Goal: Connect with others: Connect with others

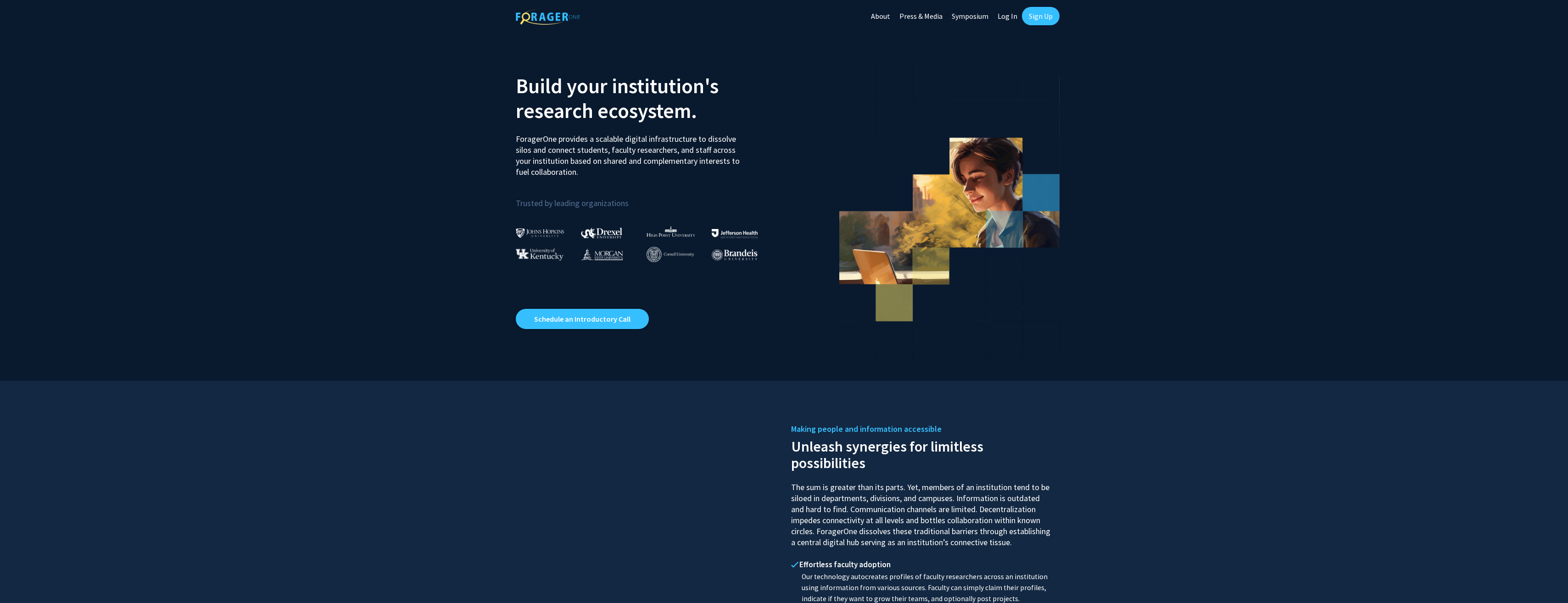
click at [1009, 20] on link "Log In" at bounding box center [1007, 16] width 29 height 32
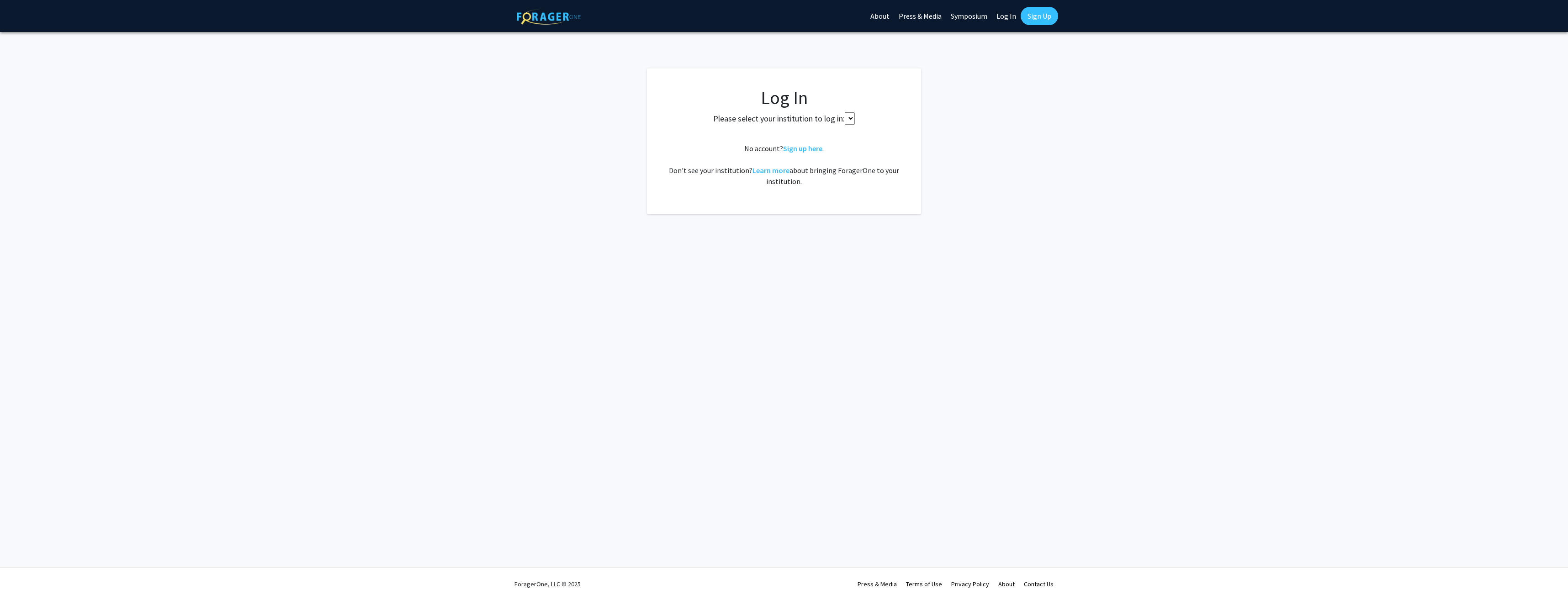
select select
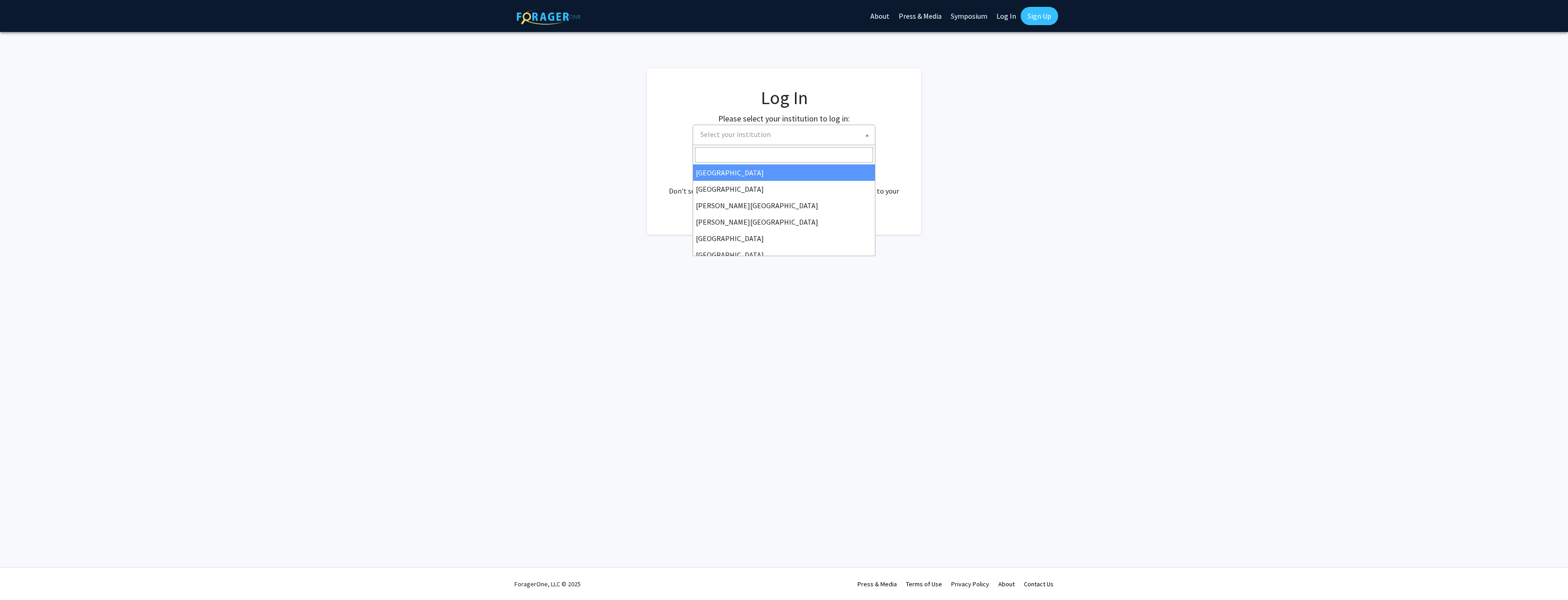
click at [842, 136] on span "Select your institution" at bounding box center [786, 134] width 178 height 19
type input "[GEOGRAPHIC_DATA][US_STATE]"
select select "33"
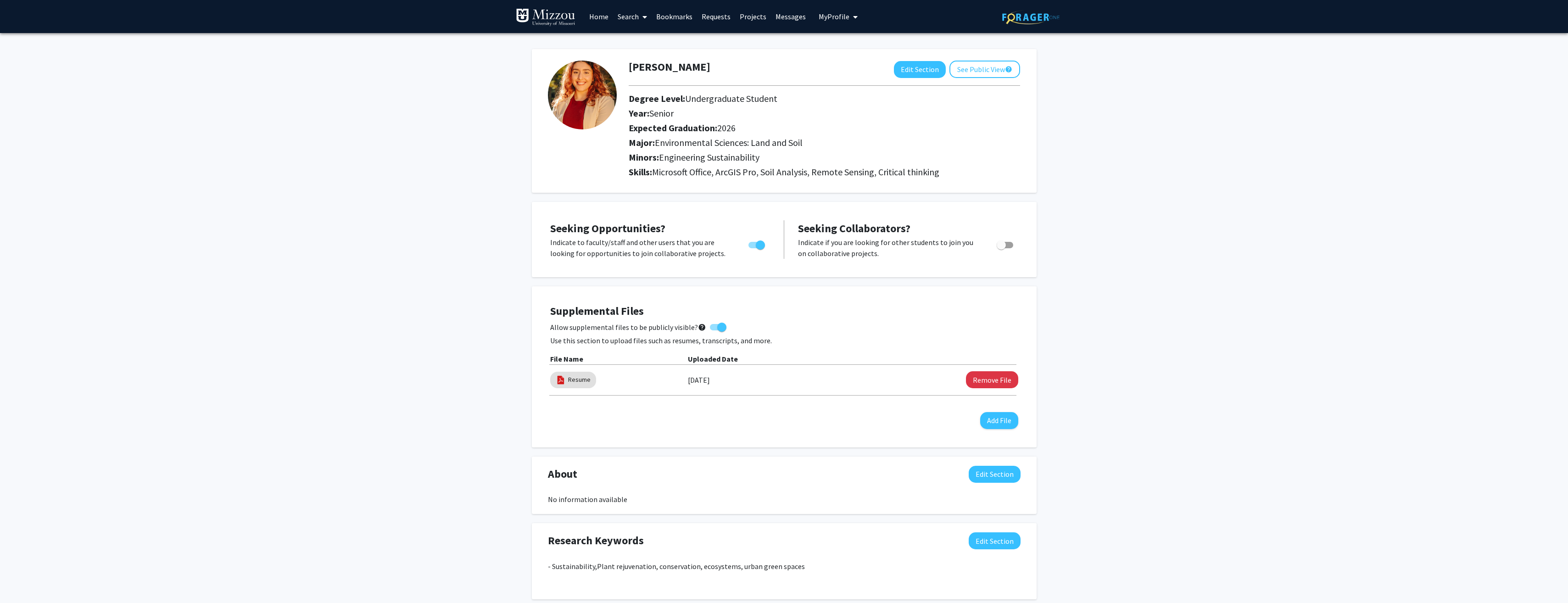
click at [593, 18] on link "Home" at bounding box center [598, 17] width 29 height 32
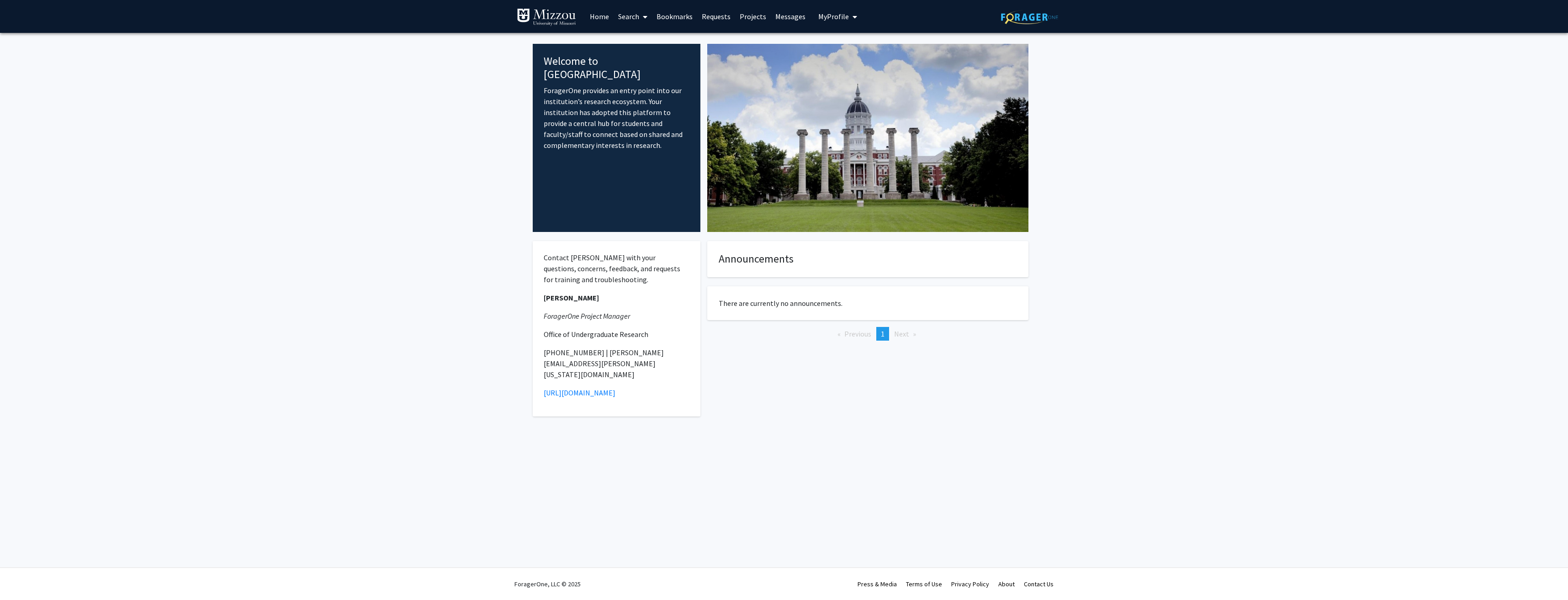
click at [633, 18] on link "Search" at bounding box center [632, 16] width 38 height 32
click at [648, 57] on span "Students" at bounding box center [642, 60] width 56 height 18
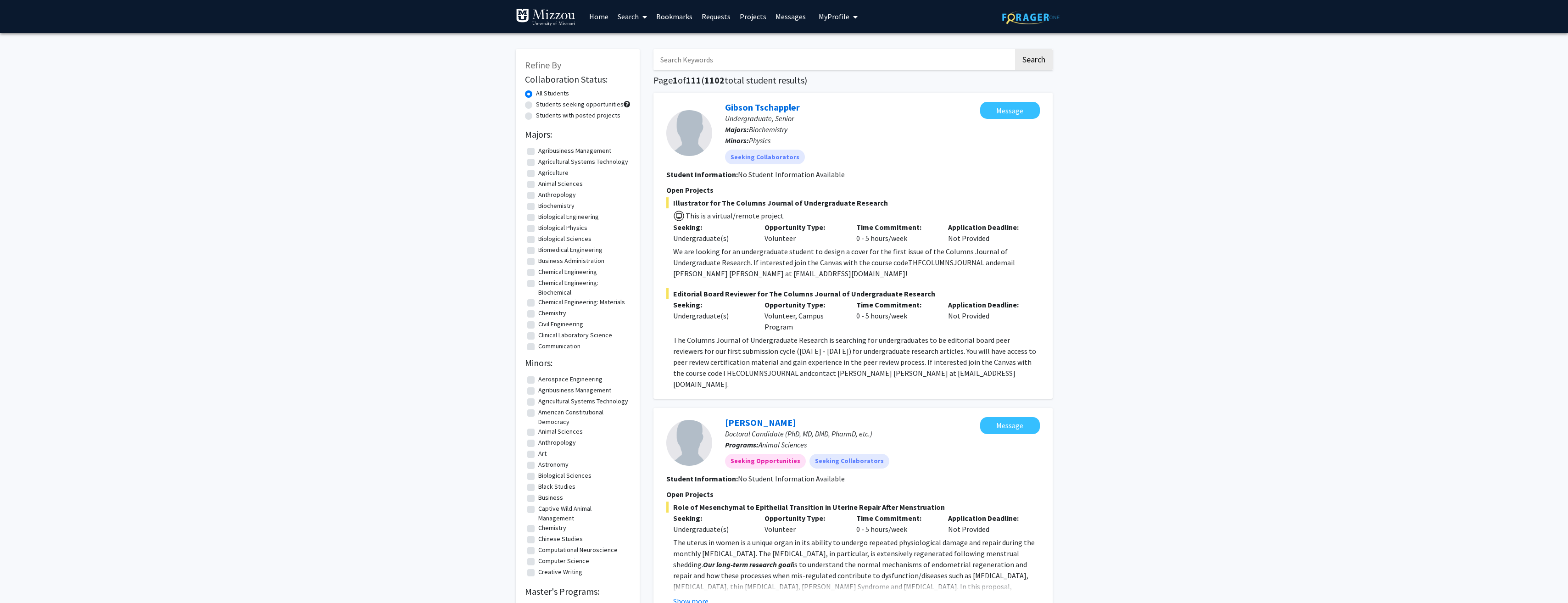
click at [644, 21] on span at bounding box center [643, 17] width 9 height 32
click at [644, 43] on span "Faculty/Staff" at bounding box center [647, 42] width 67 height 18
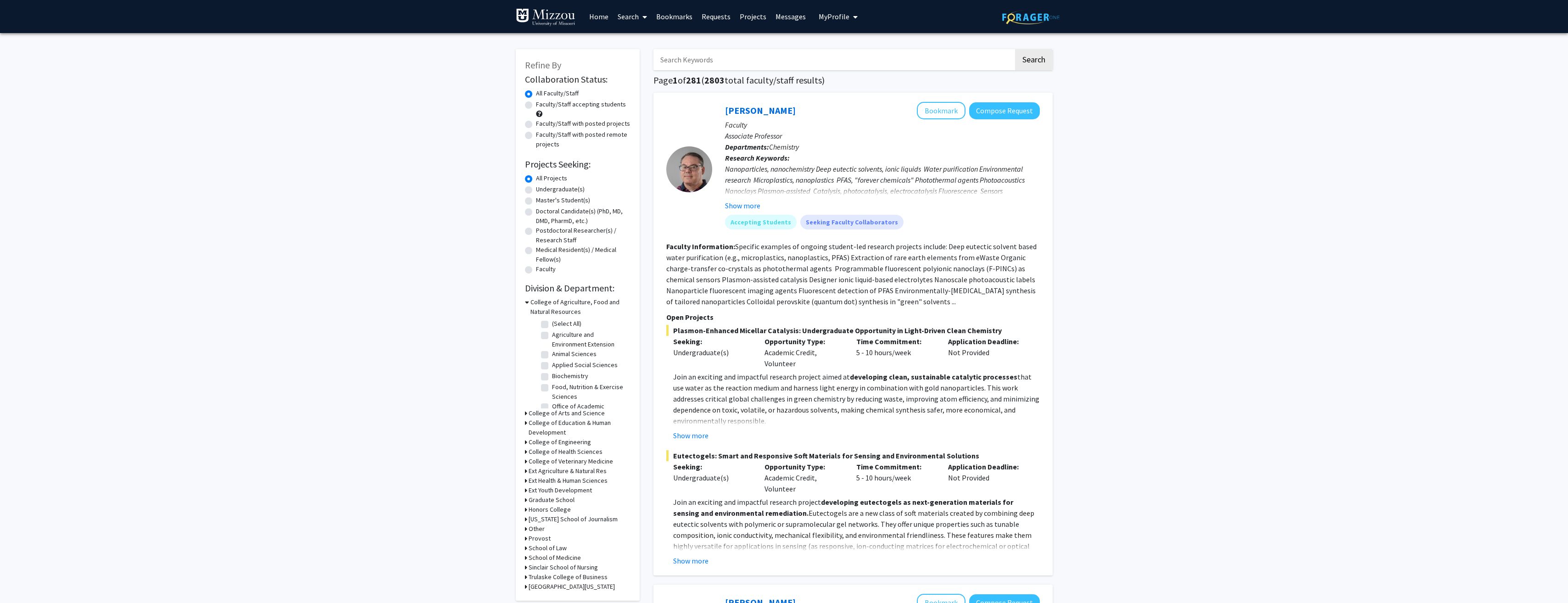
click at [602, 103] on label "Faculty/Staff accepting students" at bounding box center [581, 105] width 90 height 10
click at [542, 103] on input "Faculty/Staff accepting students" at bounding box center [539, 103] width 6 height 6
radio input "true"
click at [562, 190] on label "Undergraduate(s)" at bounding box center [561, 190] width 49 height 10
click at [542, 190] on input "Undergraduate(s)" at bounding box center [539, 188] width 6 height 6
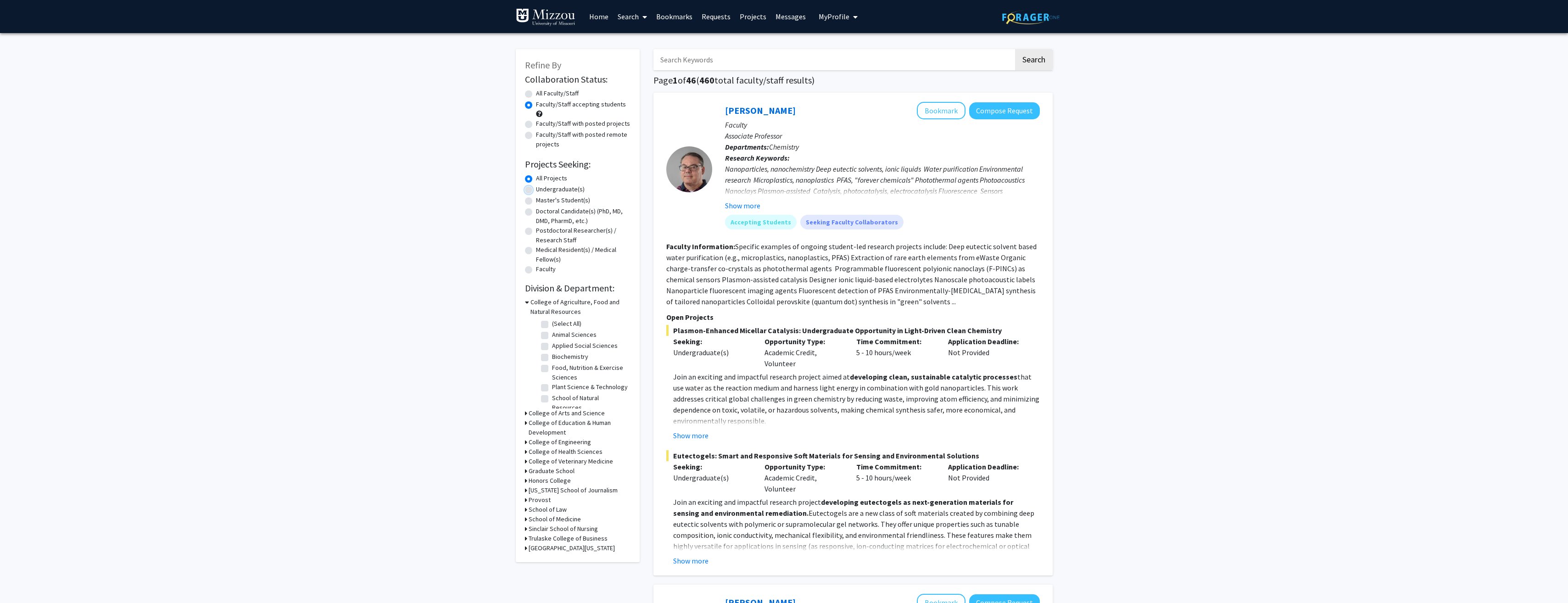
radio input "true"
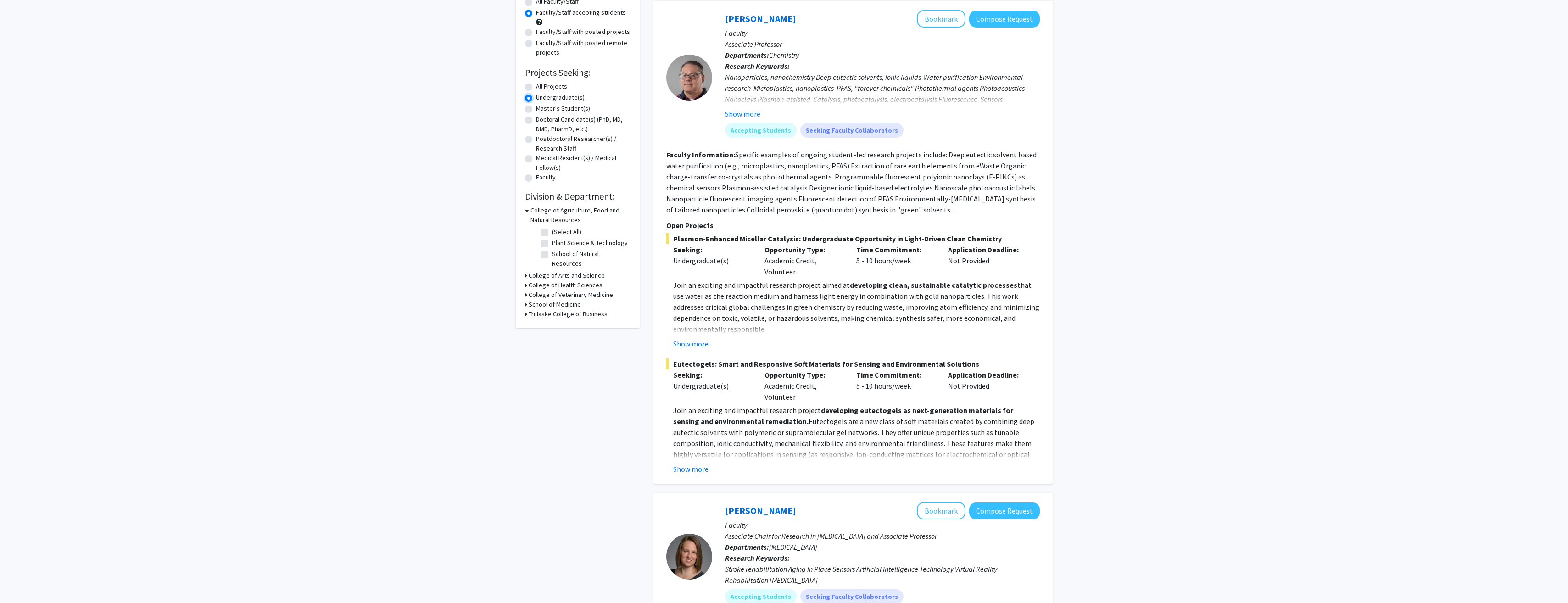
scroll to position [138, 0]
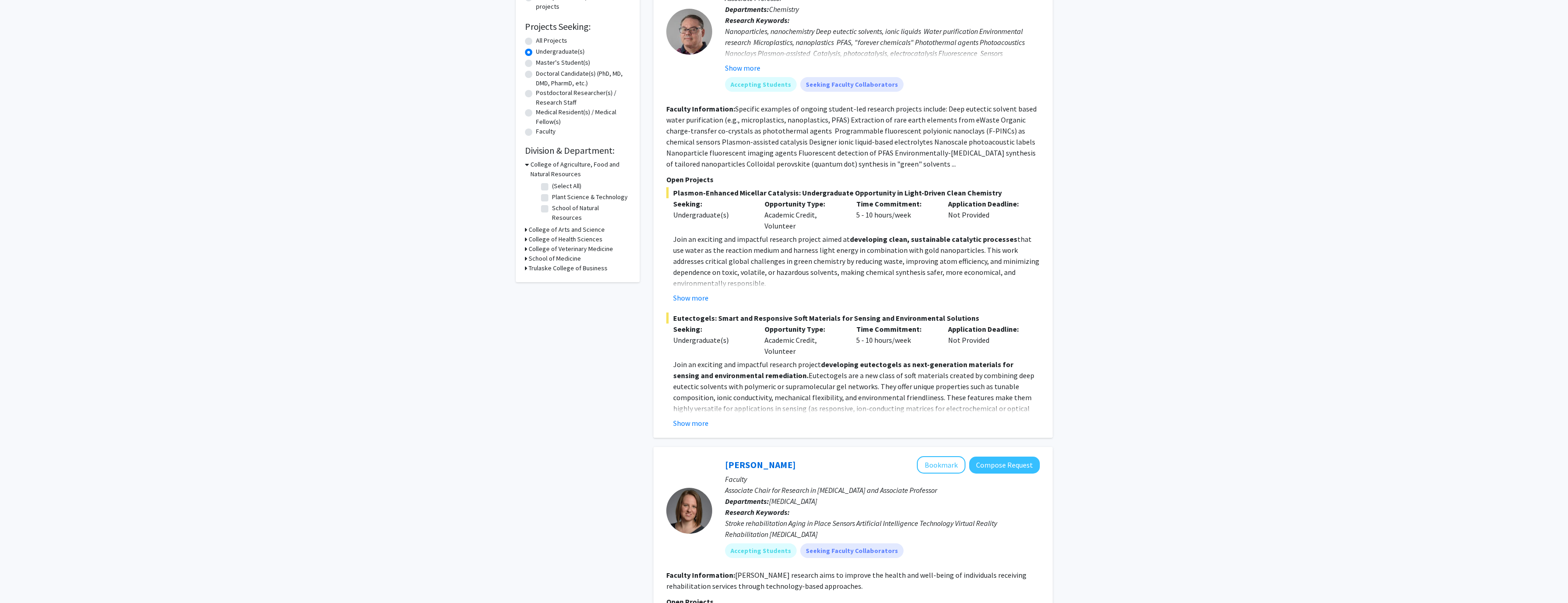
click at [552, 190] on label "(Select All)" at bounding box center [567, 186] width 29 height 10
click at [552, 187] on input "(Select All)" at bounding box center [555, 184] width 6 height 6
checkbox input "true"
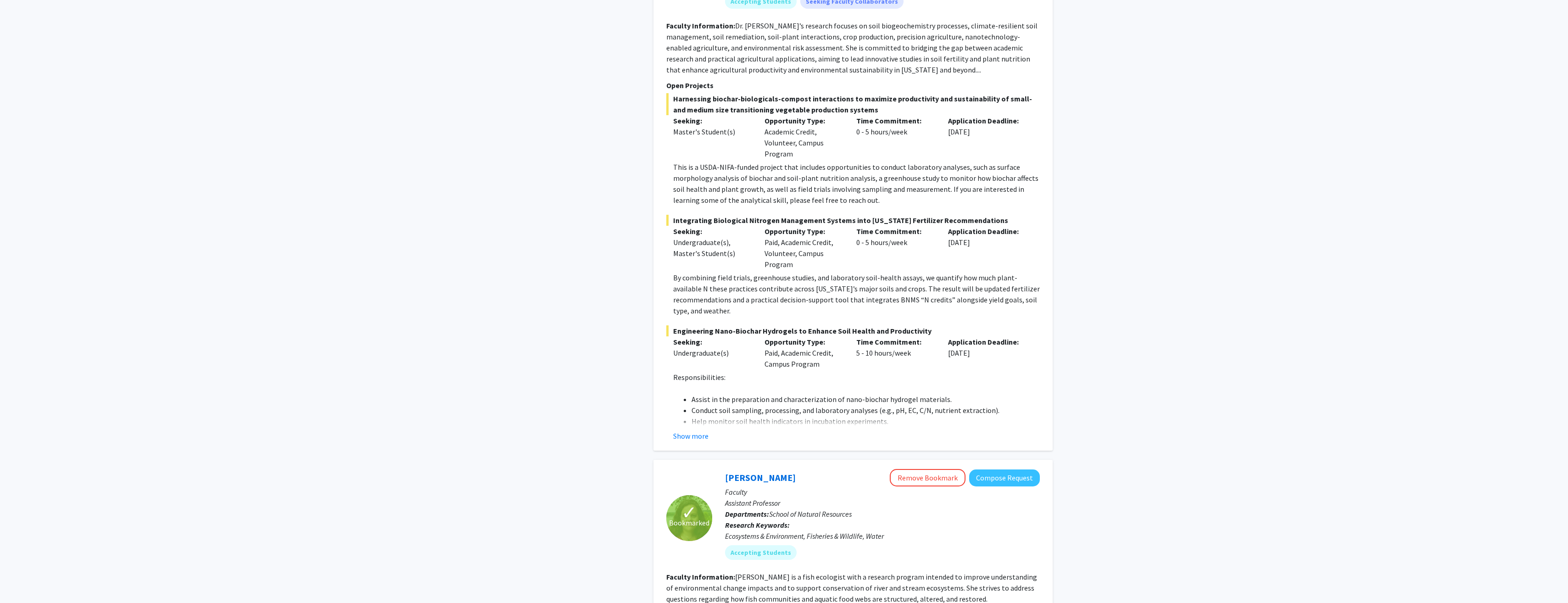
scroll to position [689, 0]
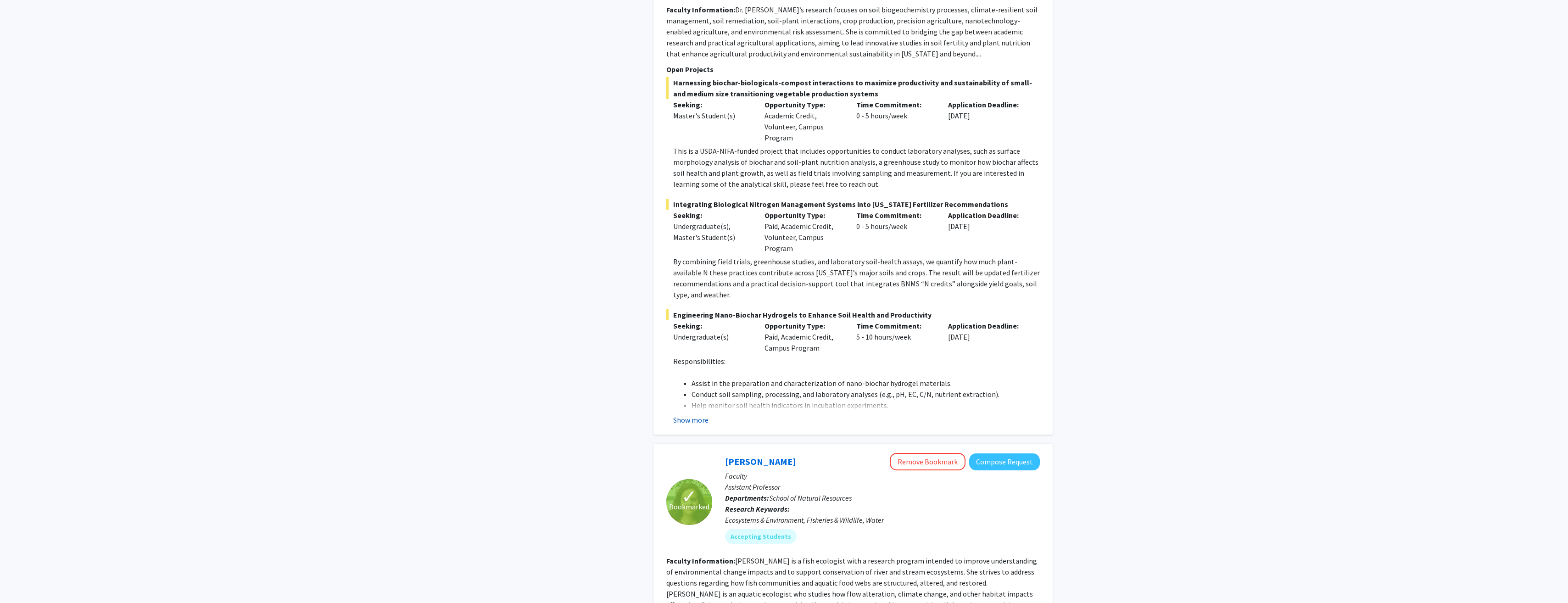
click at [695, 415] on button "Show more" at bounding box center [691, 420] width 35 height 11
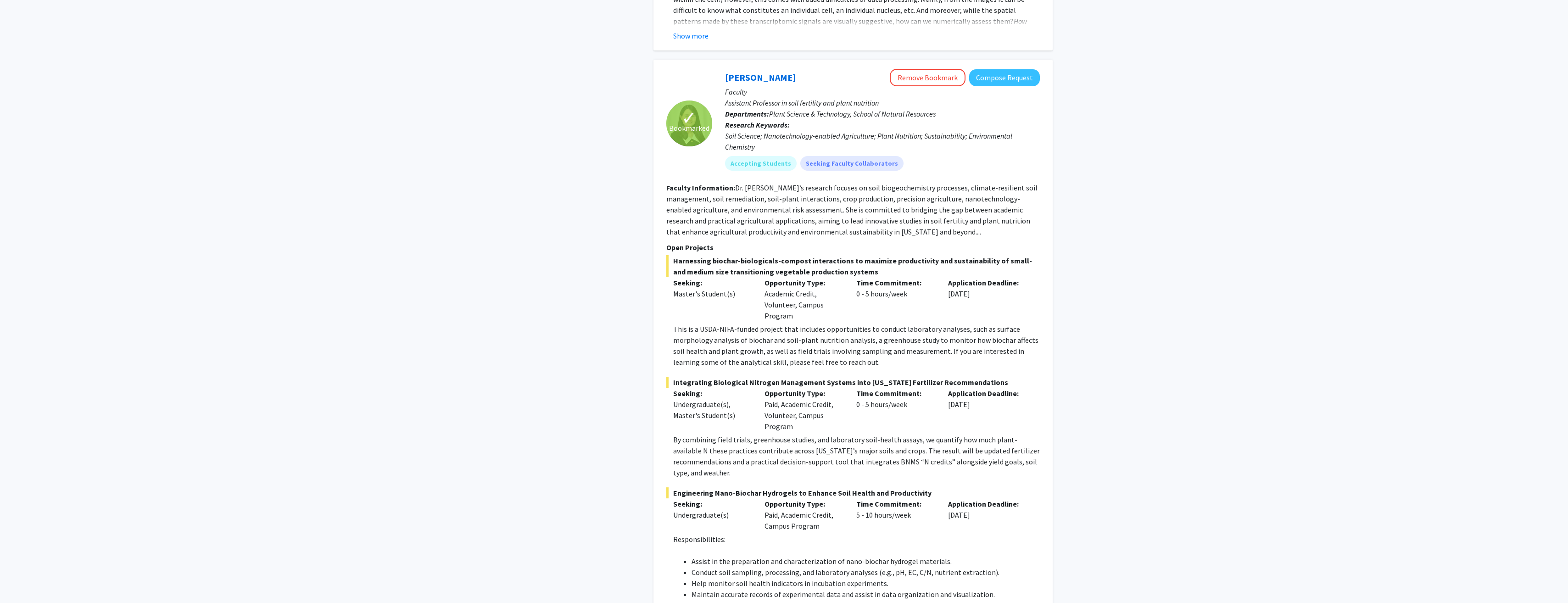
scroll to position [494, 0]
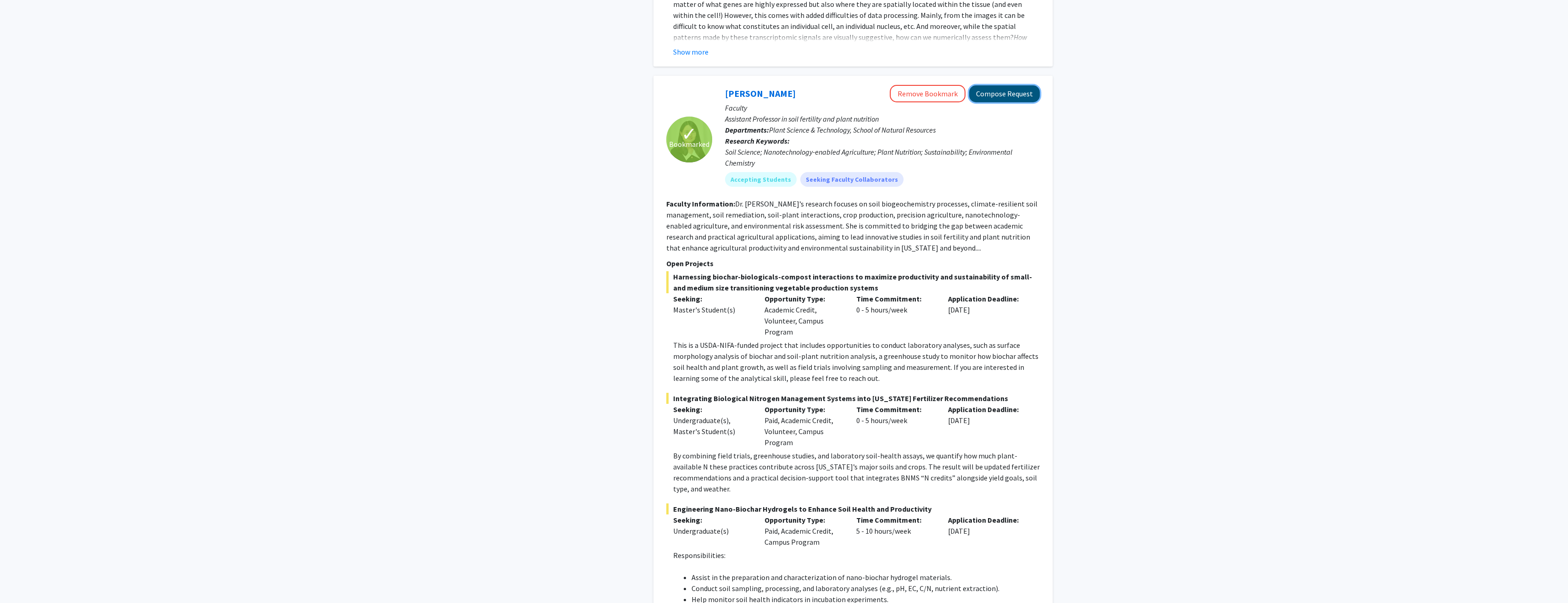
click at [1004, 86] on button "Compose Request" at bounding box center [1004, 94] width 71 height 17
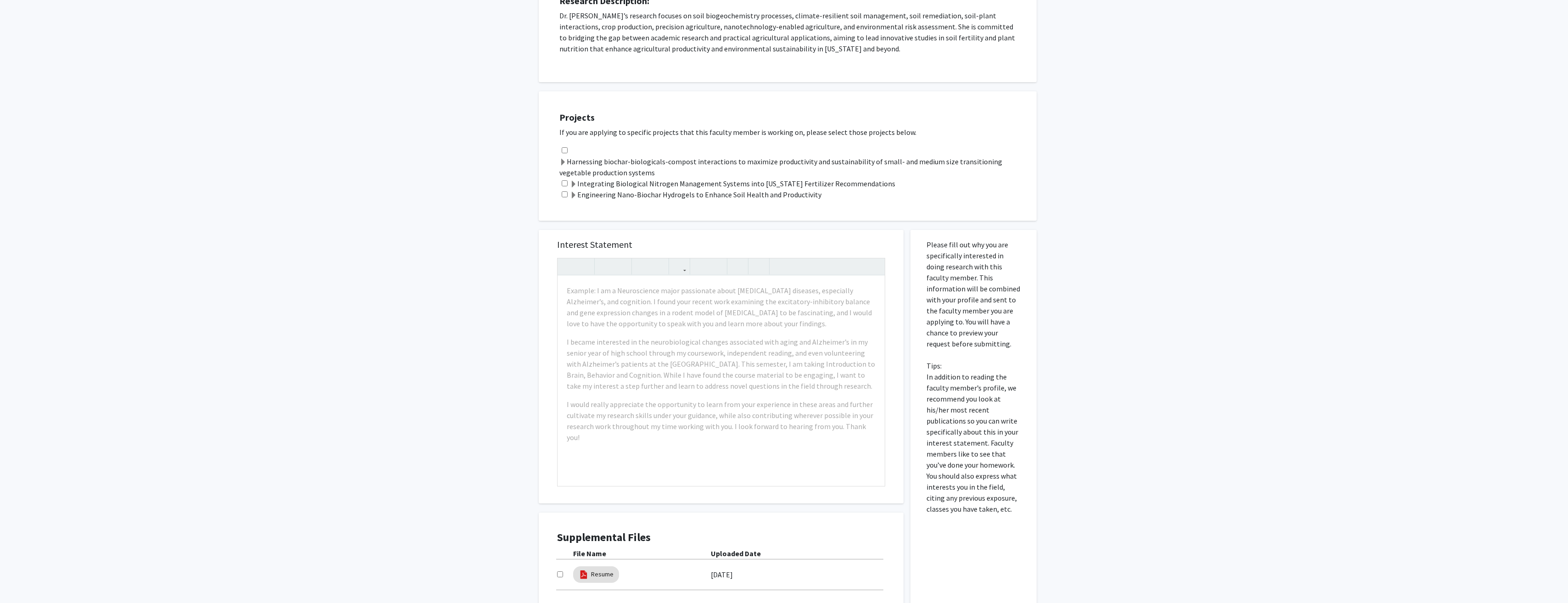
scroll to position [218, 0]
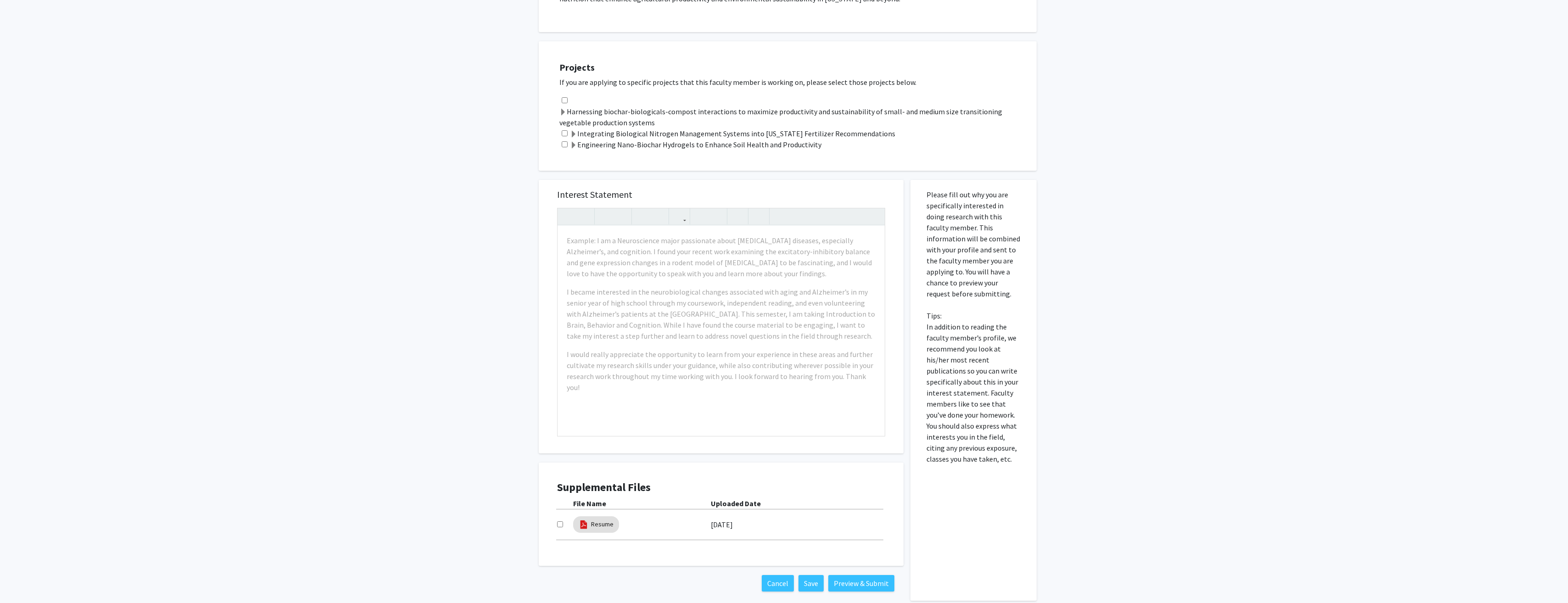
click at [573, 131] on span at bounding box center [573, 135] width 7 height 7
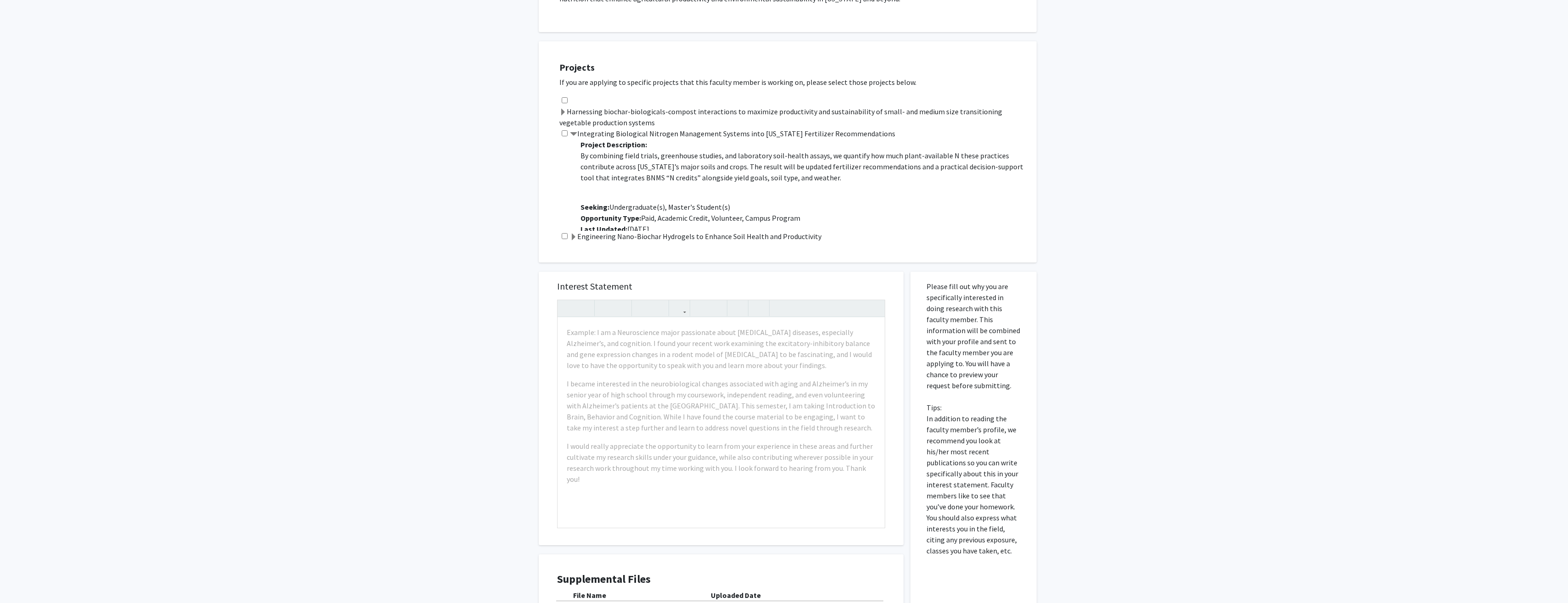
click at [570, 235] on span at bounding box center [573, 237] width 7 height 7
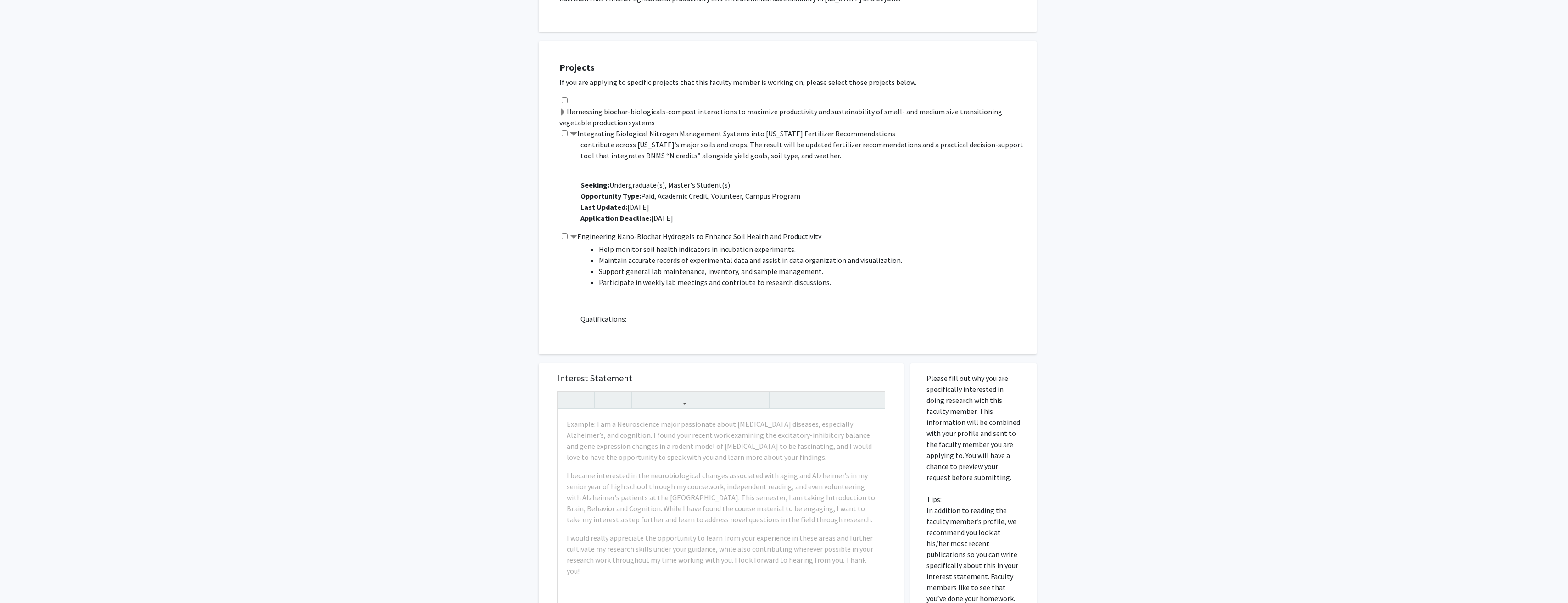
scroll to position [46, 0]
click at [565, 133] on input "checkbox" at bounding box center [565, 133] width 6 height 6
checkbox input "true"
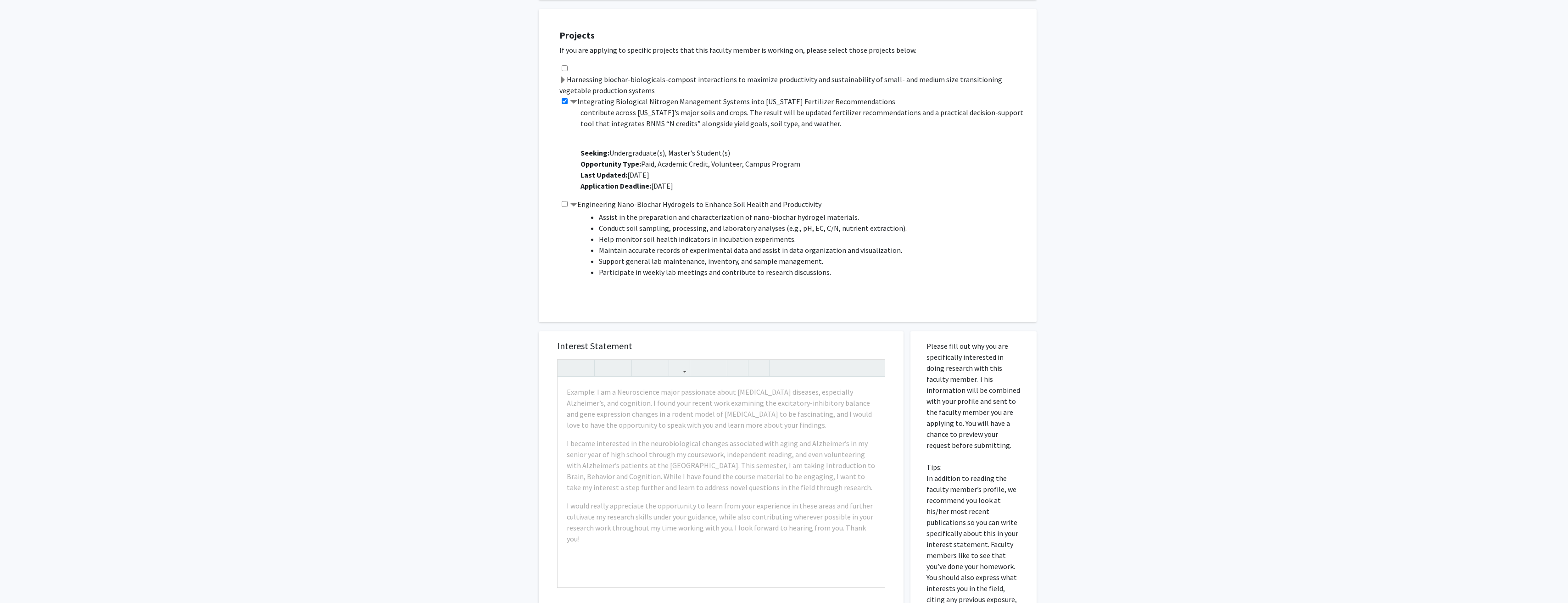
scroll to position [264, 0]
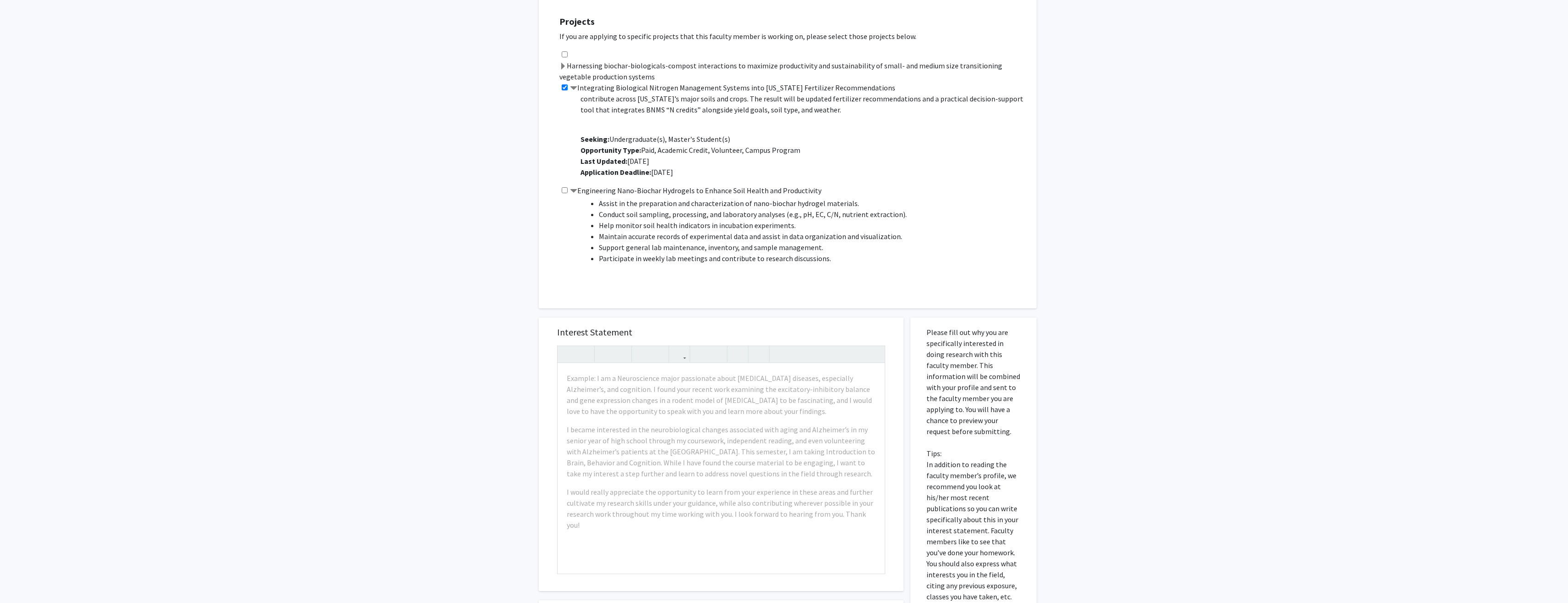
click at [565, 190] on input "checkbox" at bounding box center [565, 190] width 6 height 6
checkbox input "true"
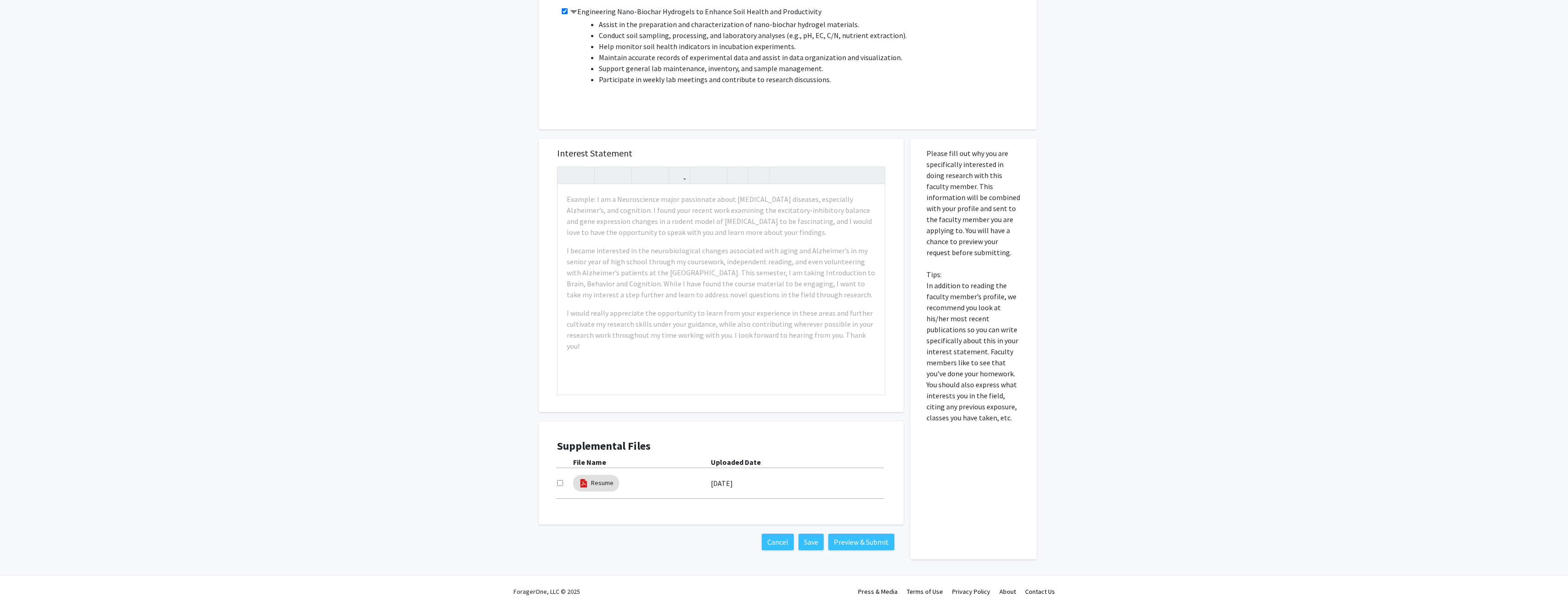
scroll to position [447, 0]
